Goal: Task Accomplishment & Management: Use online tool/utility

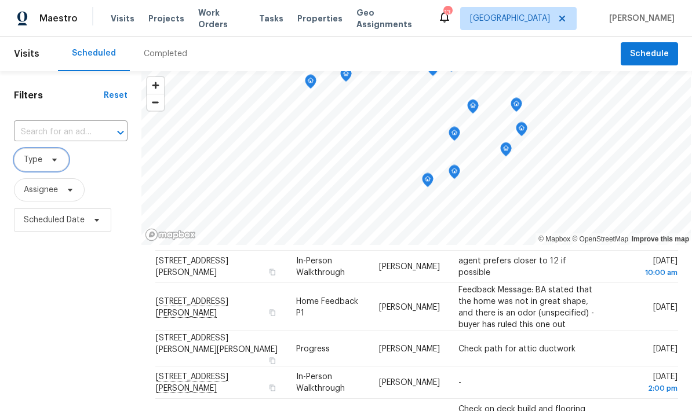
click at [48, 155] on span at bounding box center [52, 159] width 13 height 9
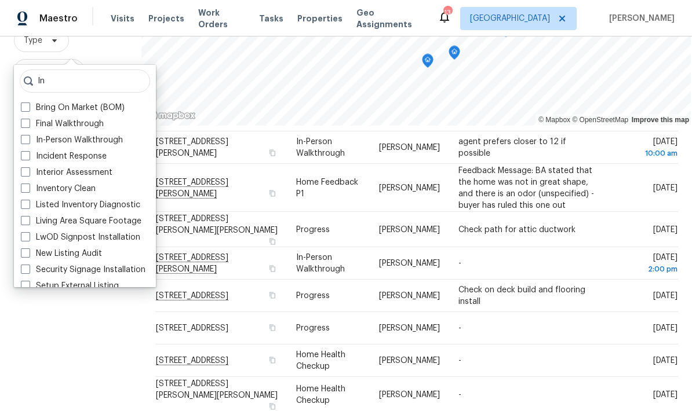
scroll to position [120, 0]
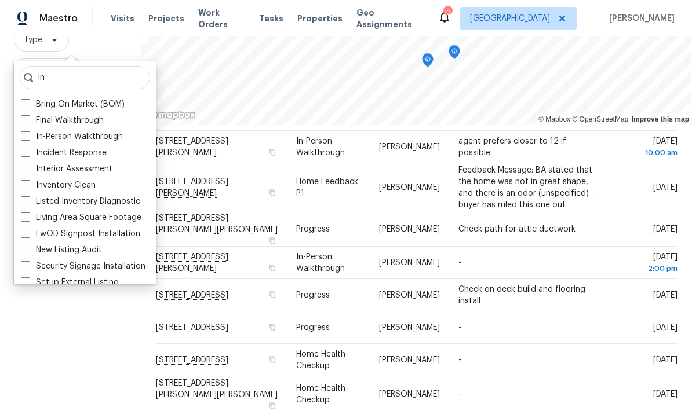
type input "In"
click at [24, 132] on span at bounding box center [25, 136] width 9 height 9
click at [24, 131] on input "In-Person Walkthrough" at bounding box center [25, 135] width 8 height 8
checkbox input "true"
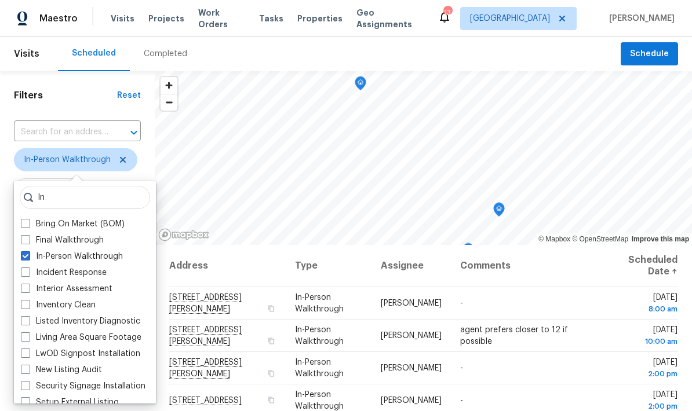
click at [243, 49] on div "Scheduled Completed" at bounding box center [339, 53] width 563 height 35
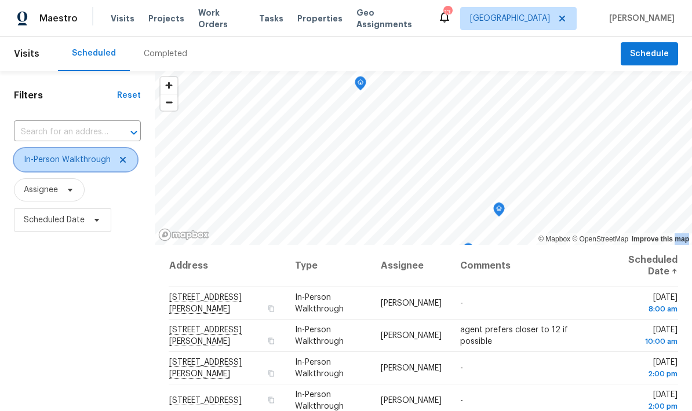
click at [125, 162] on icon at bounding box center [122, 159] width 9 height 9
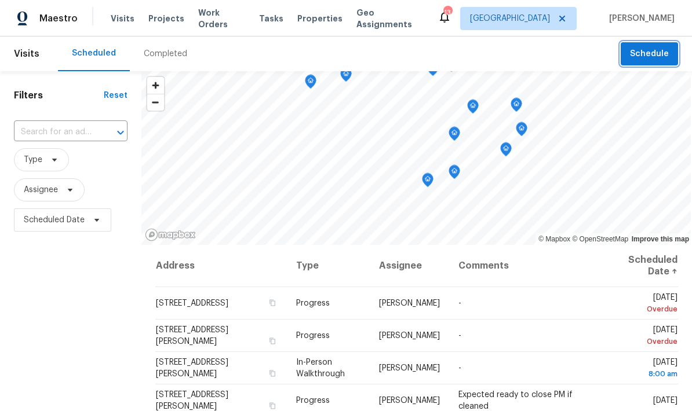
click at [640, 64] on button "Schedule" at bounding box center [648, 54] width 57 height 24
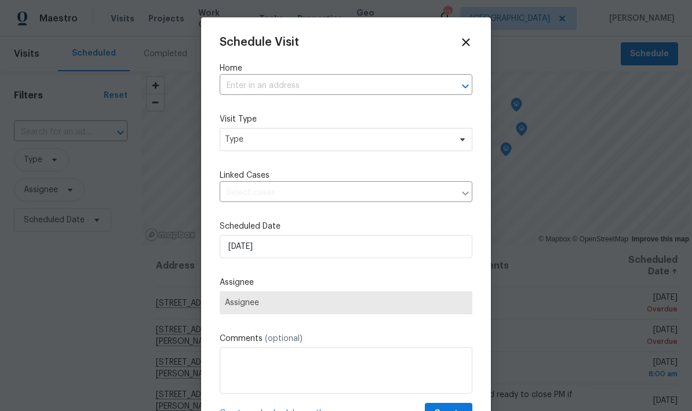
click at [238, 87] on input "text" at bounding box center [330, 86] width 220 height 18
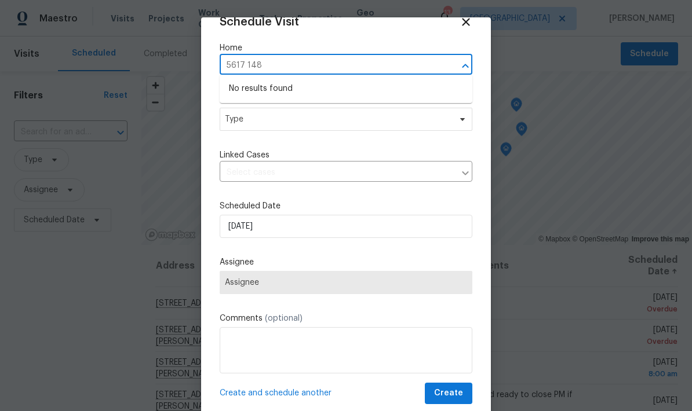
scroll to position [22, 0]
click at [240, 70] on input "5617 148" at bounding box center [330, 66] width 220 height 18
click at [242, 63] on input "5617 148" at bounding box center [330, 66] width 220 height 18
type input "5167"
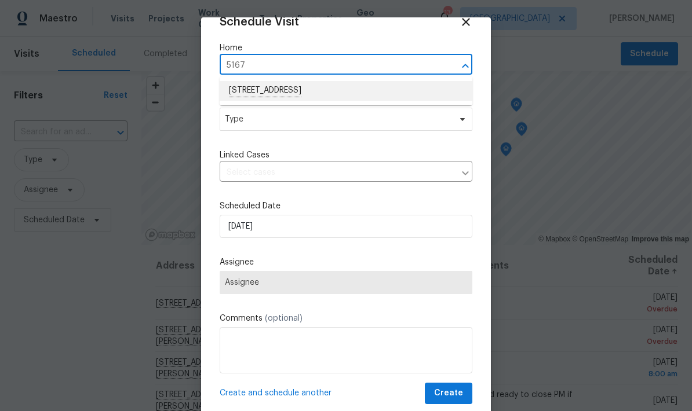
click at [248, 89] on li "[STREET_ADDRESS]" at bounding box center [346, 91] width 253 height 20
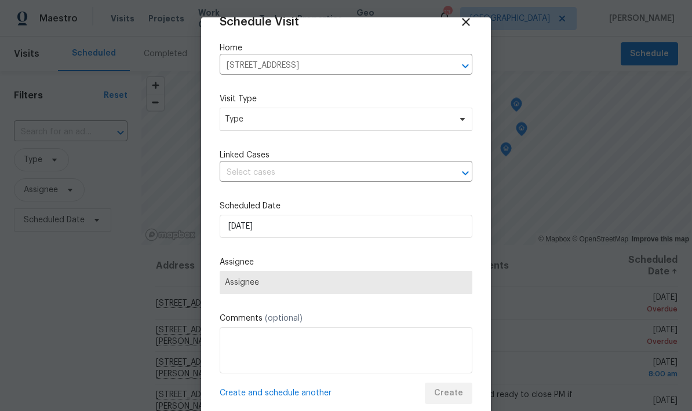
scroll to position [0, 0]
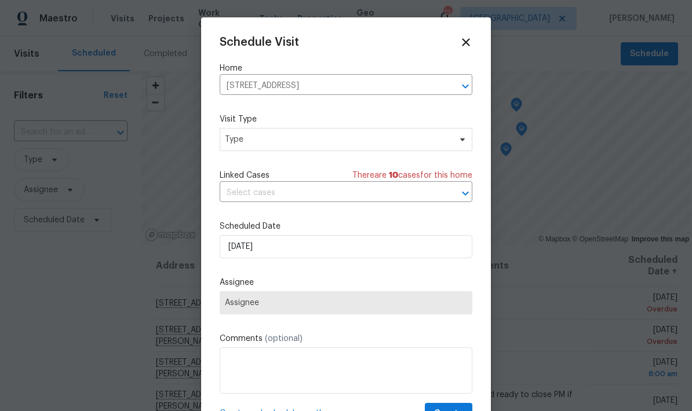
click at [240, 123] on label "Visit Type" at bounding box center [346, 120] width 253 height 12
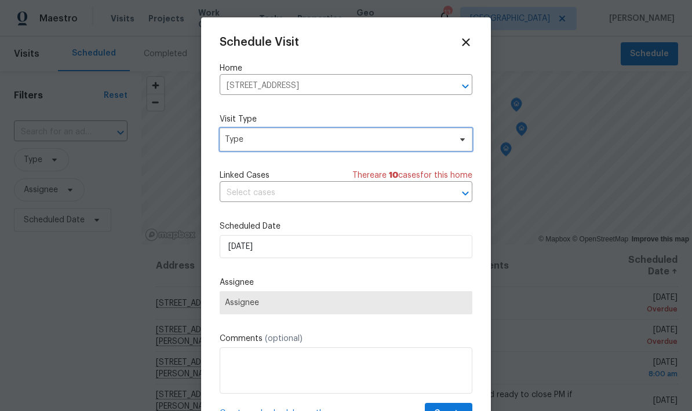
click at [230, 144] on span "Type" at bounding box center [337, 140] width 225 height 12
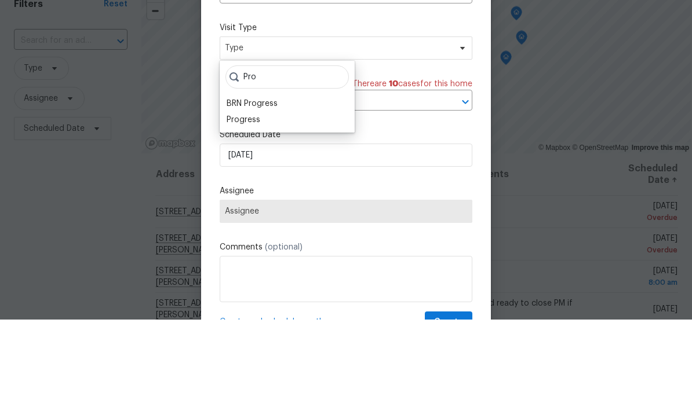
type input "Pro"
click at [236, 206] on div "Progress" at bounding box center [244, 212] width 34 height 12
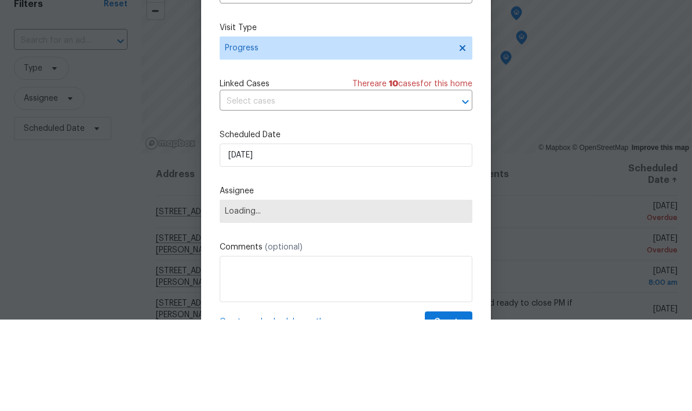
scroll to position [46, 0]
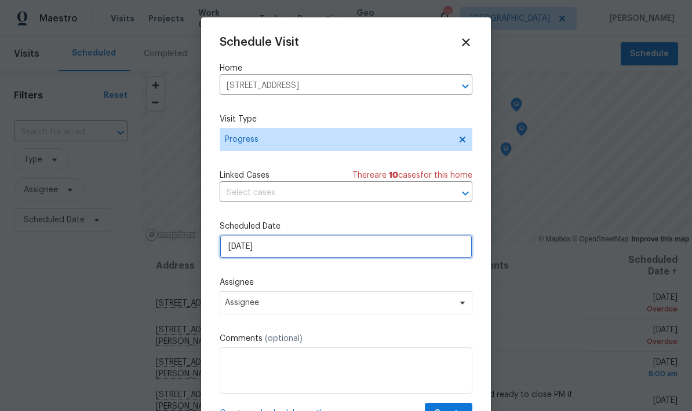
click at [238, 253] on input "[DATE]" at bounding box center [346, 246] width 253 height 23
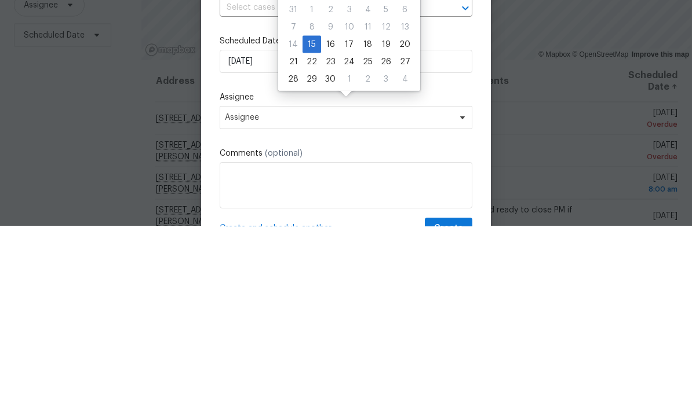
click at [202, 89] on div "Schedule Visit Home [STREET_ADDRESS] ​ Visit Type Progress Linked Cases There a…" at bounding box center [346, 220] width 290 height 406
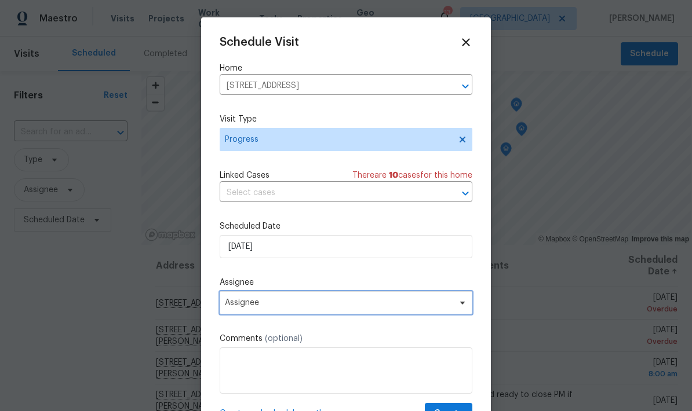
click at [247, 307] on span "Assignee" at bounding box center [338, 302] width 227 height 9
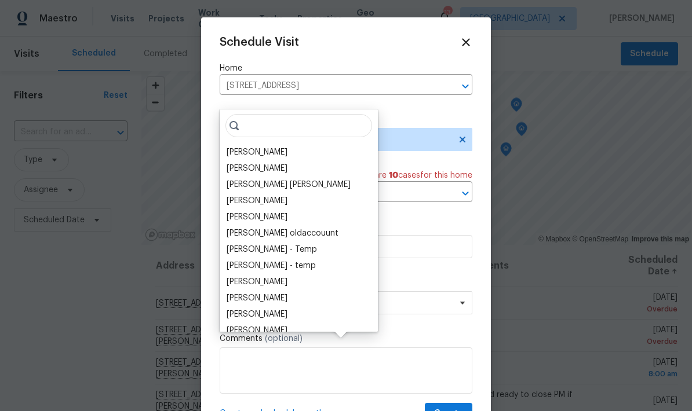
click at [240, 147] on div "[PERSON_NAME]" at bounding box center [257, 153] width 61 height 12
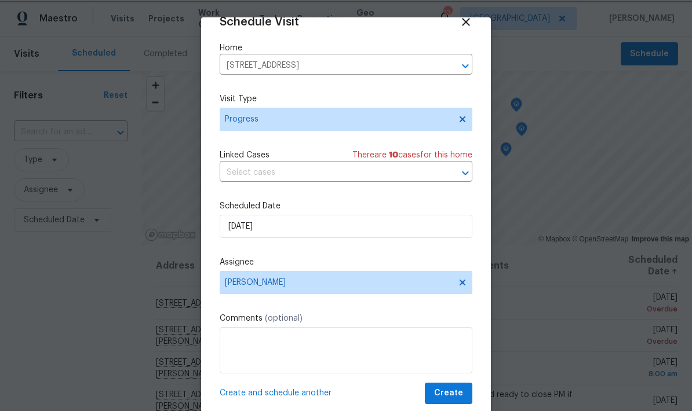
scroll to position [23, 0]
click at [452, 389] on span "Create" at bounding box center [448, 393] width 29 height 14
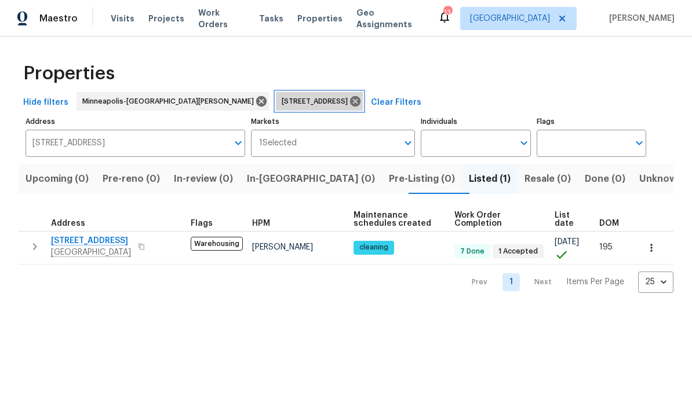
click at [350, 101] on icon at bounding box center [355, 101] width 10 height 10
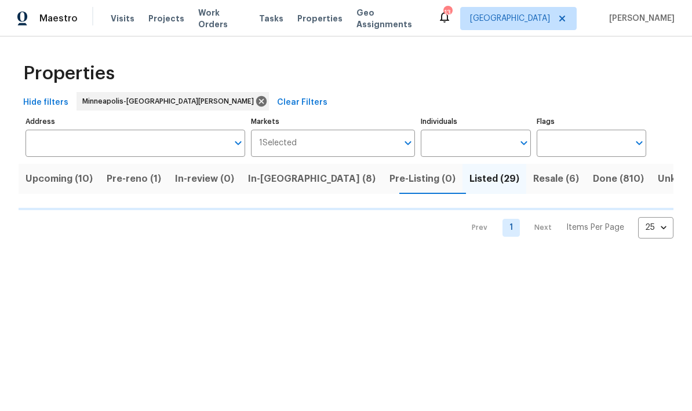
click at [44, 181] on span "Upcoming (10)" at bounding box center [58, 179] width 67 height 16
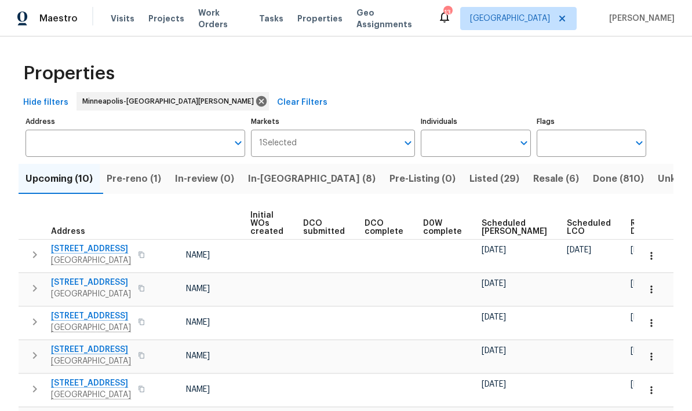
scroll to position [0, 83]
click at [631, 231] on div "Ready Date" at bounding box center [649, 228] width 36 height 16
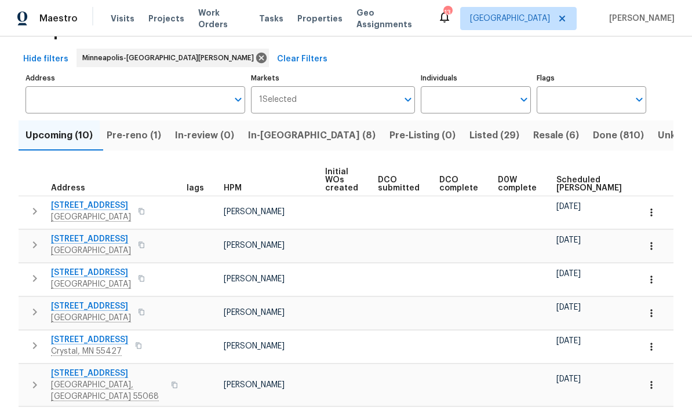
scroll to position [41, 0]
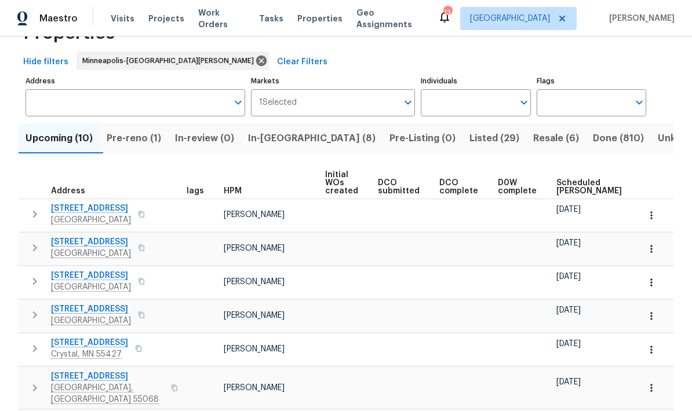
click at [279, 144] on span "In-reno (8)" at bounding box center [311, 138] width 127 height 16
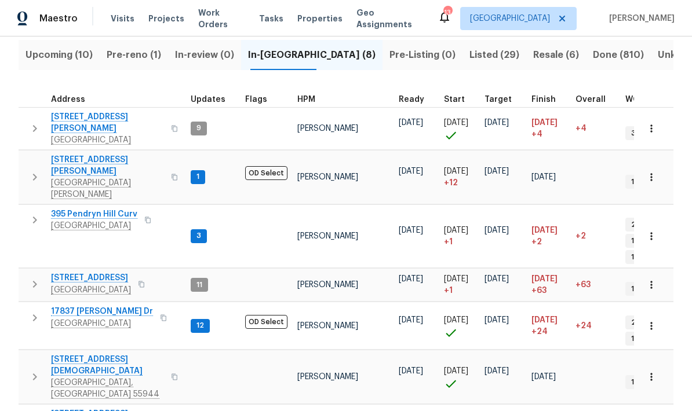
scroll to position [9, 0]
click at [48, 57] on span "Upcoming (10)" at bounding box center [58, 55] width 67 height 16
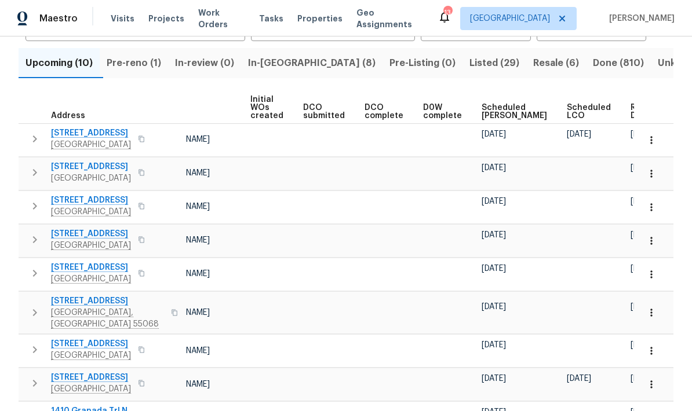
scroll to position [0, 83]
click at [626, 100] on th "Ready Date" at bounding box center [648, 108] width 45 height 32
click at [631, 115] on span "Ready Date" at bounding box center [643, 112] width 25 height 16
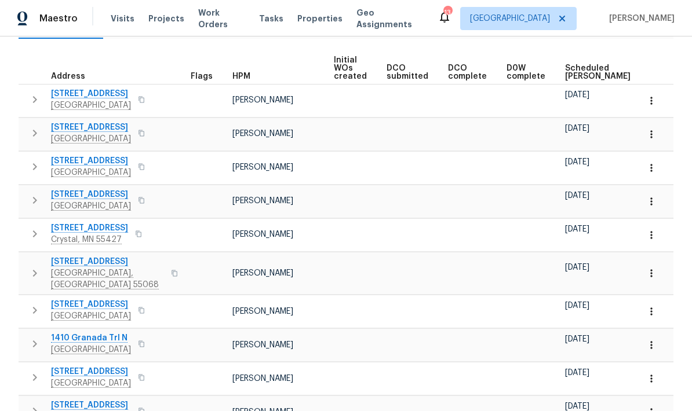
click at [653, 168] on icon "button" at bounding box center [651, 168] width 12 height 12
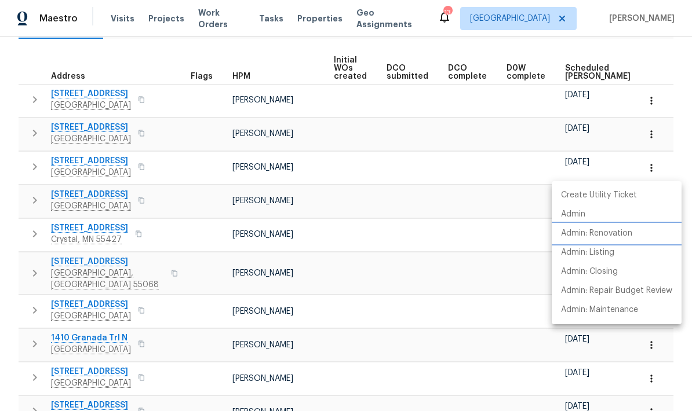
click at [609, 238] on p "Admin: Renovation" at bounding box center [596, 234] width 71 height 12
